Goal: Communication & Community: Connect with others

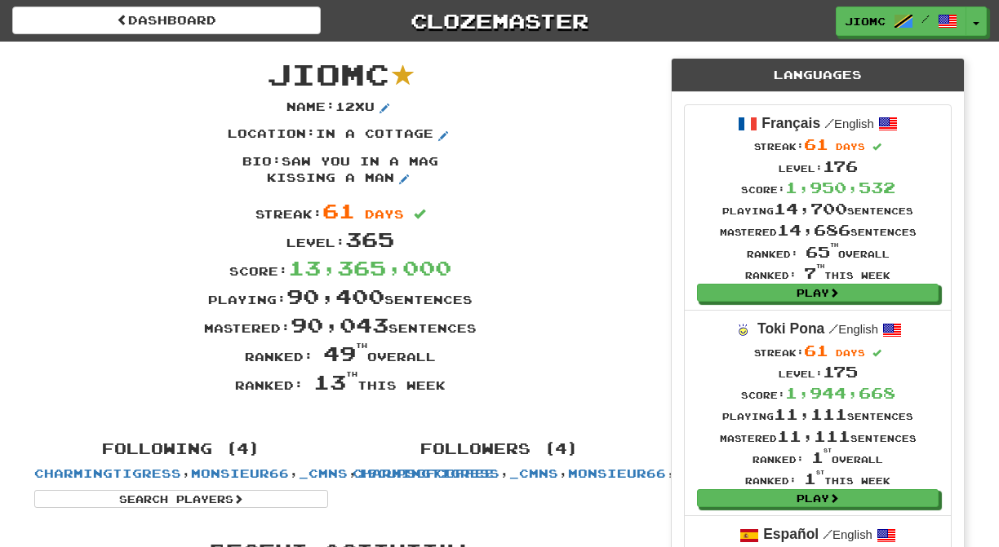
click at [444, 389] on div "JioMc Name : 12xu Location : in a cottage Bio : saw you in a mag kissing a man …" at bounding box center [340, 233] width 636 height 383
click at [445, 388] on div "Ranked: 13 th this week" at bounding box center [340, 382] width 636 height 29
drag, startPoint x: 445, startPoint y: 388, endPoint x: 275, endPoint y: 73, distance: 358.1
click at [275, 73] on div "JioMc Name : 12xu Location : in a cottage Bio : saw you in a mag kissing a man …" at bounding box center [340, 233] width 636 height 383
click at [275, 73] on span "JioMc" at bounding box center [328, 73] width 122 height 35
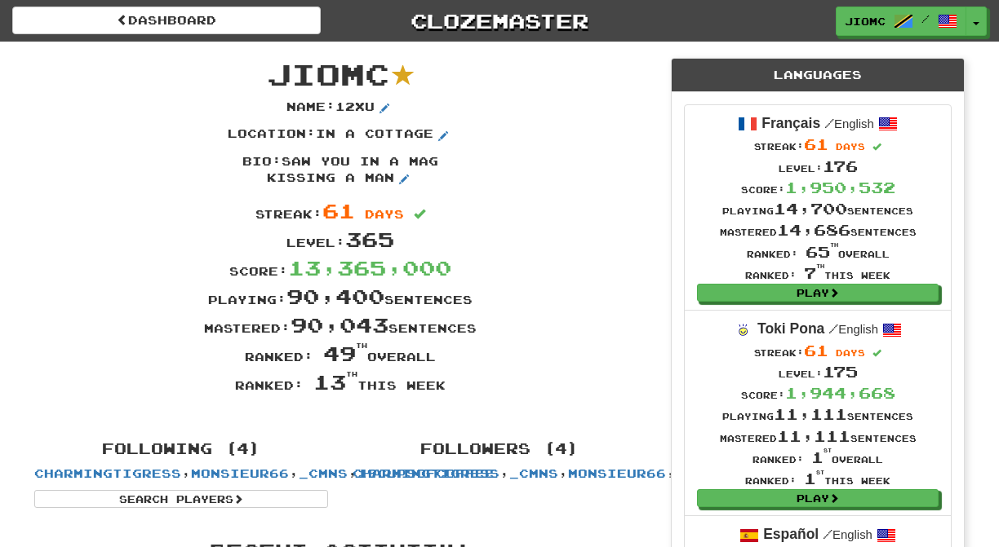
drag, startPoint x: 275, startPoint y: 73, endPoint x: 436, endPoint y: 386, distance: 351.4
click at [436, 386] on div "JioMc Name : 12xu Location : in a cottage Bio : saw you in a mag kissing a man …" at bounding box center [340, 233] width 636 height 383
click at [446, 385] on div "Ranked: 13 th this week" at bounding box center [340, 382] width 636 height 29
drag, startPoint x: 278, startPoint y: 75, endPoint x: 456, endPoint y: 387, distance: 358.8
click at [456, 387] on div "JioMc Name : 12xu Location : in a cottage Bio : saw you in a mag kissing a man …" at bounding box center [340, 233] width 636 height 383
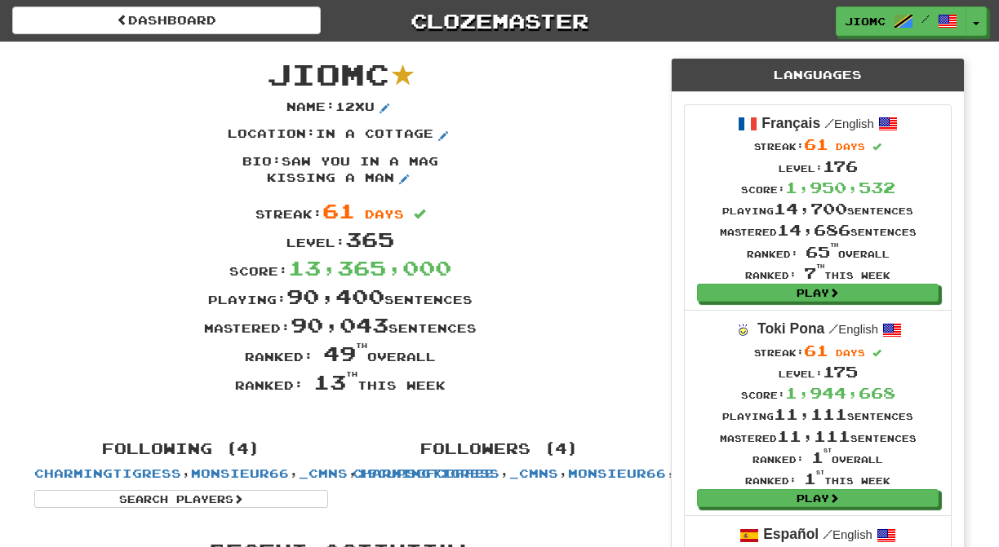
click at [465, 383] on div "Ranked: 13 th this week" at bounding box center [340, 382] width 636 height 29
drag, startPoint x: 448, startPoint y: 386, endPoint x: 277, endPoint y: 80, distance: 350.2
click at [277, 80] on div "JioMc Name : 12xu Location : in a cottage Bio : saw you in a mag kissing a man …" at bounding box center [340, 233] width 636 height 383
click at [277, 76] on span "JioMc" at bounding box center [328, 73] width 122 height 35
drag, startPoint x: 278, startPoint y: 73, endPoint x: 470, endPoint y: 388, distance: 368.7
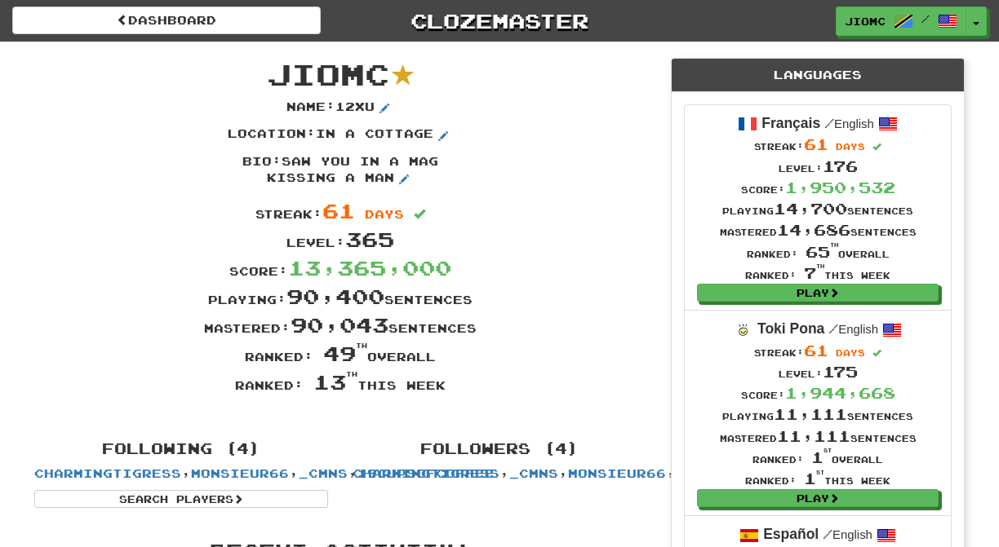
click at [470, 388] on div "JioMc Name : 12xu Location : in a cottage Bio : saw you in a mag kissing a man …" at bounding box center [340, 233] width 636 height 383
click at [468, 388] on div "Ranked: 13 th this week" at bounding box center [340, 382] width 636 height 29
drag, startPoint x: 448, startPoint y: 388, endPoint x: 272, endPoint y: 76, distance: 357.6
click at [272, 76] on div "JioMc Name : 12xu Location : in a cottage Bio : saw you in a mag kissing a man …" at bounding box center [340, 233] width 636 height 383
click at [272, 76] on span "JioMc" at bounding box center [328, 73] width 122 height 35
